Goal: Find specific page/section: Find specific page/section

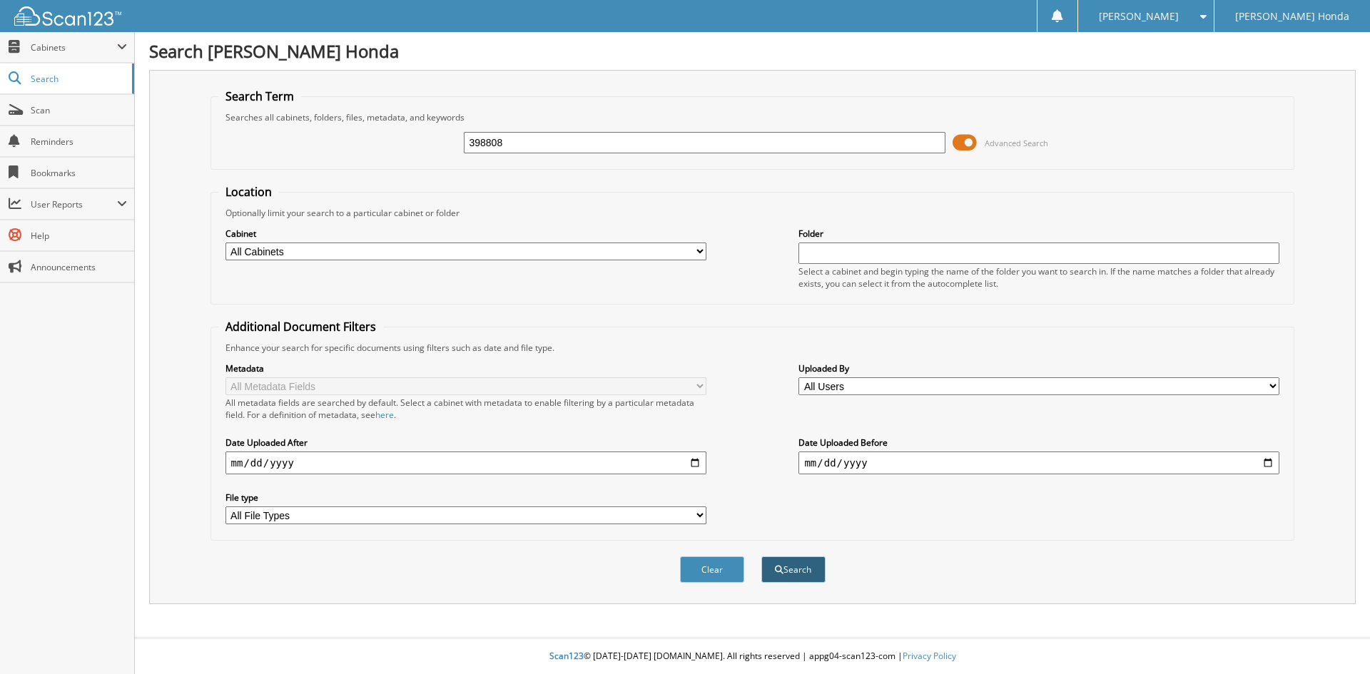
type input "398808"
click at [797, 567] on button "Search" at bounding box center [794, 570] width 64 height 26
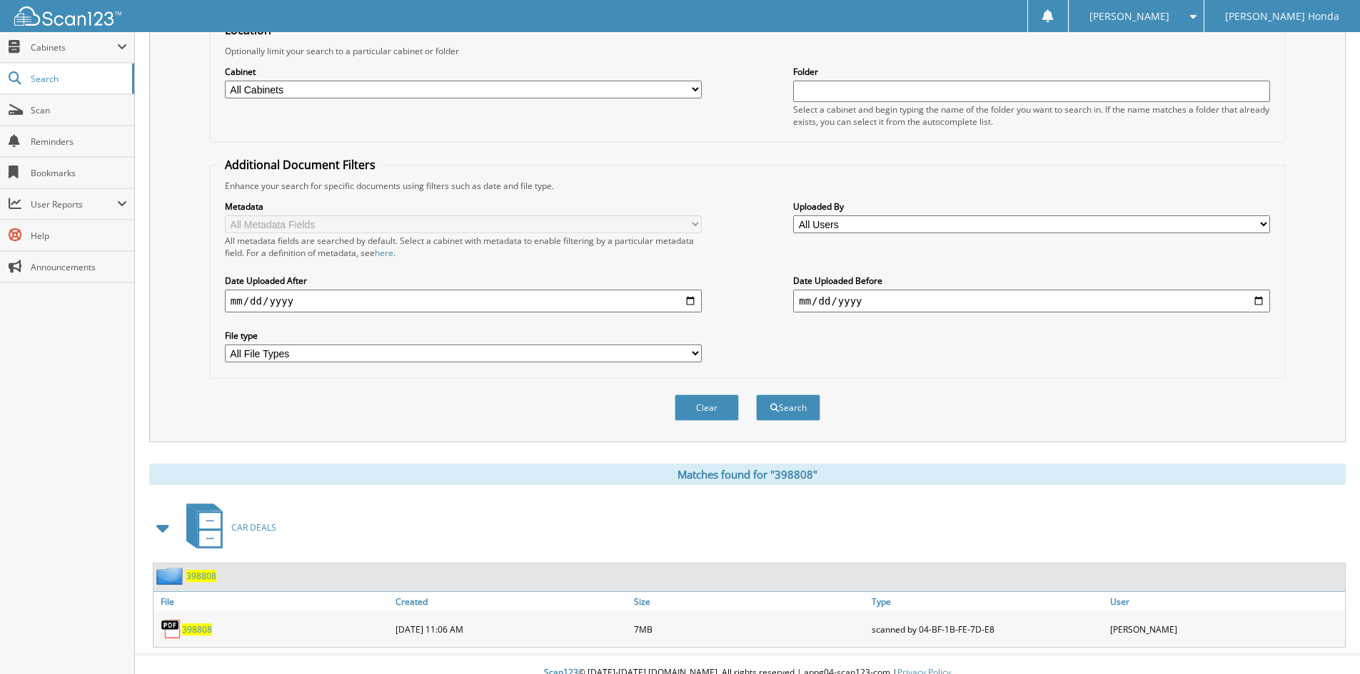
scroll to position [179, 0]
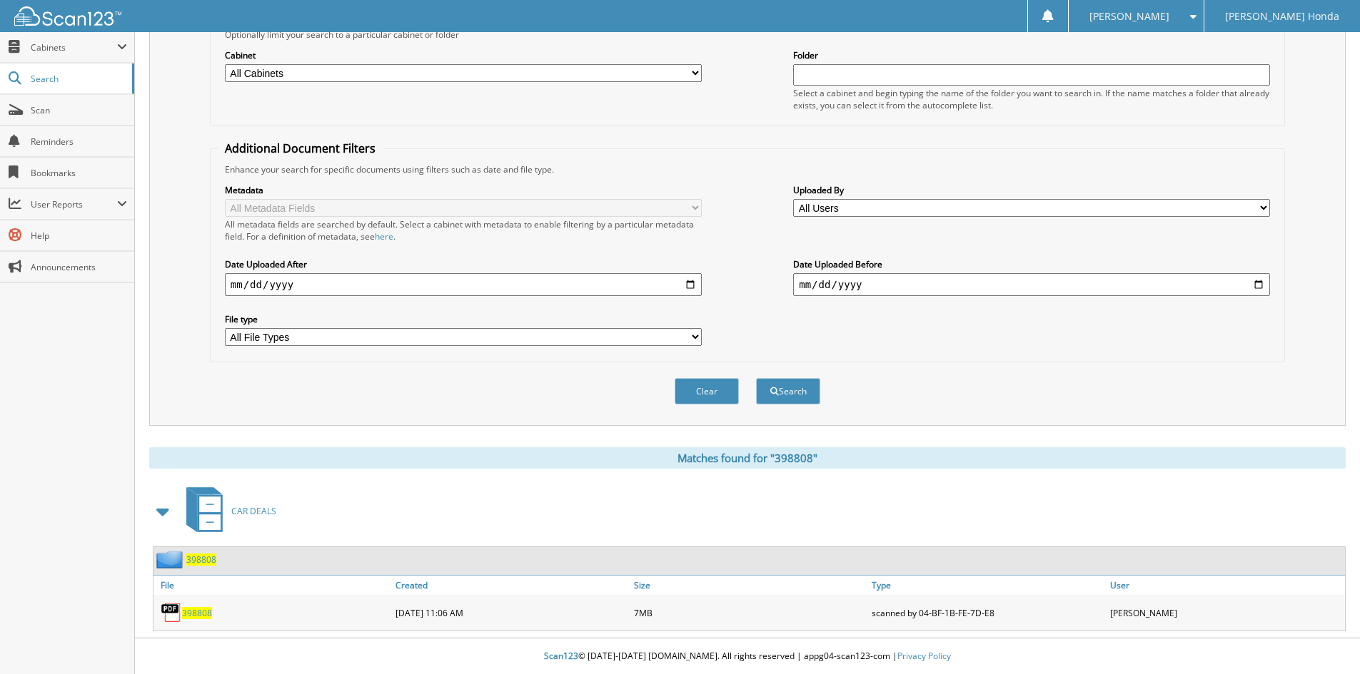
click at [203, 615] on span "398808" at bounding box center [197, 613] width 30 height 12
